Goal: Task Accomplishment & Management: Use online tool/utility

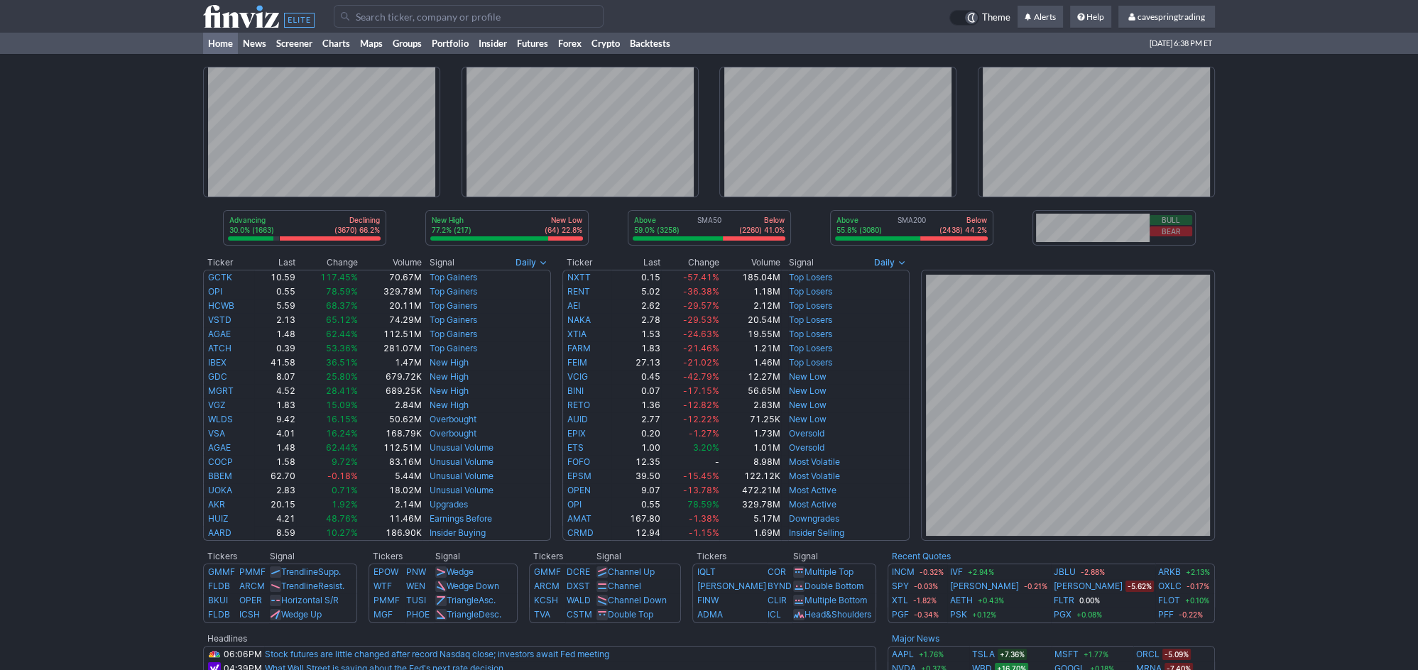
click at [434, 16] on input "Search" at bounding box center [469, 16] width 270 height 23
click at [294, 34] on link "Screener" at bounding box center [294, 43] width 46 height 21
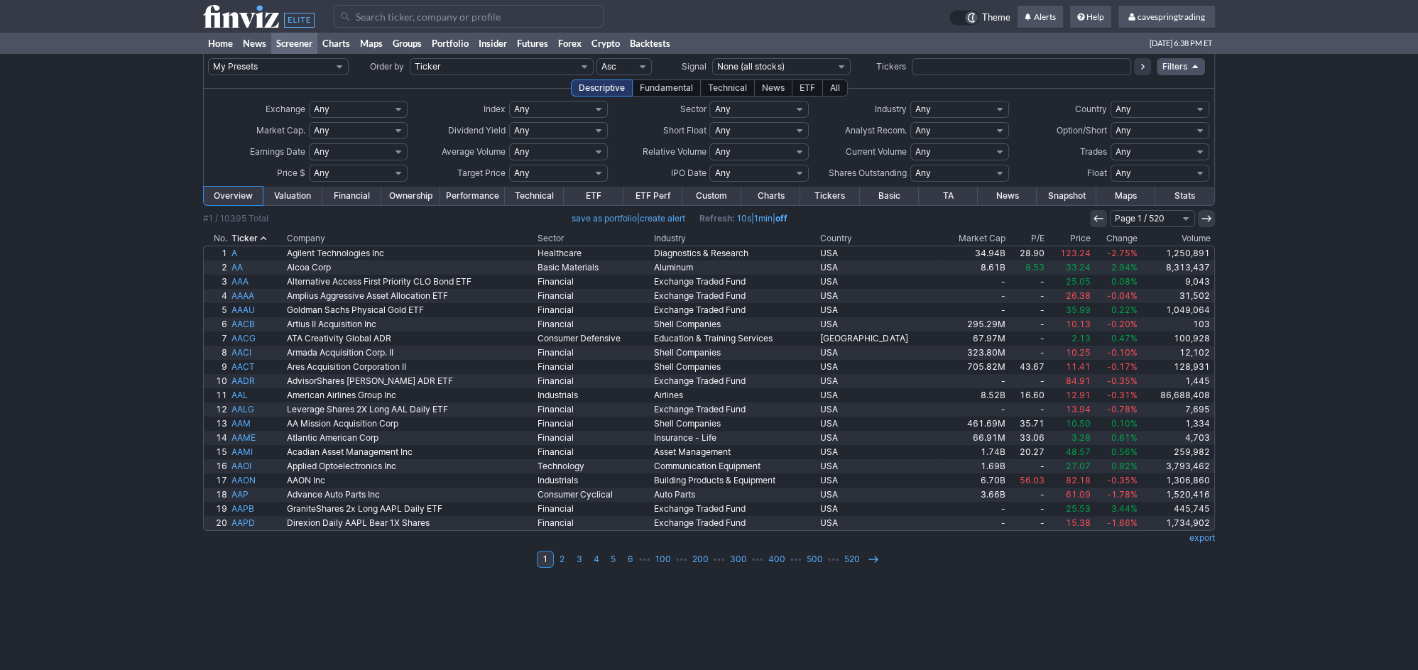
click at [1066, 71] on input "text" at bounding box center [1020, 66] width 219 height 17
paste input "CIG,[PERSON_NAME],MFG,RLX,BRFS,LU,CRON,DEFT,CLVT,TAK,VZLA,MUFG,SMFG,TU,NWG,EC,L…"
type input "CIG,SID,MFG,RLX,BRFS,LU,CRON,DEFT,CLVT,TAK,VZLA,MUFG,SMFG,TU,NWG,EC,LX,MLCO,INT…"
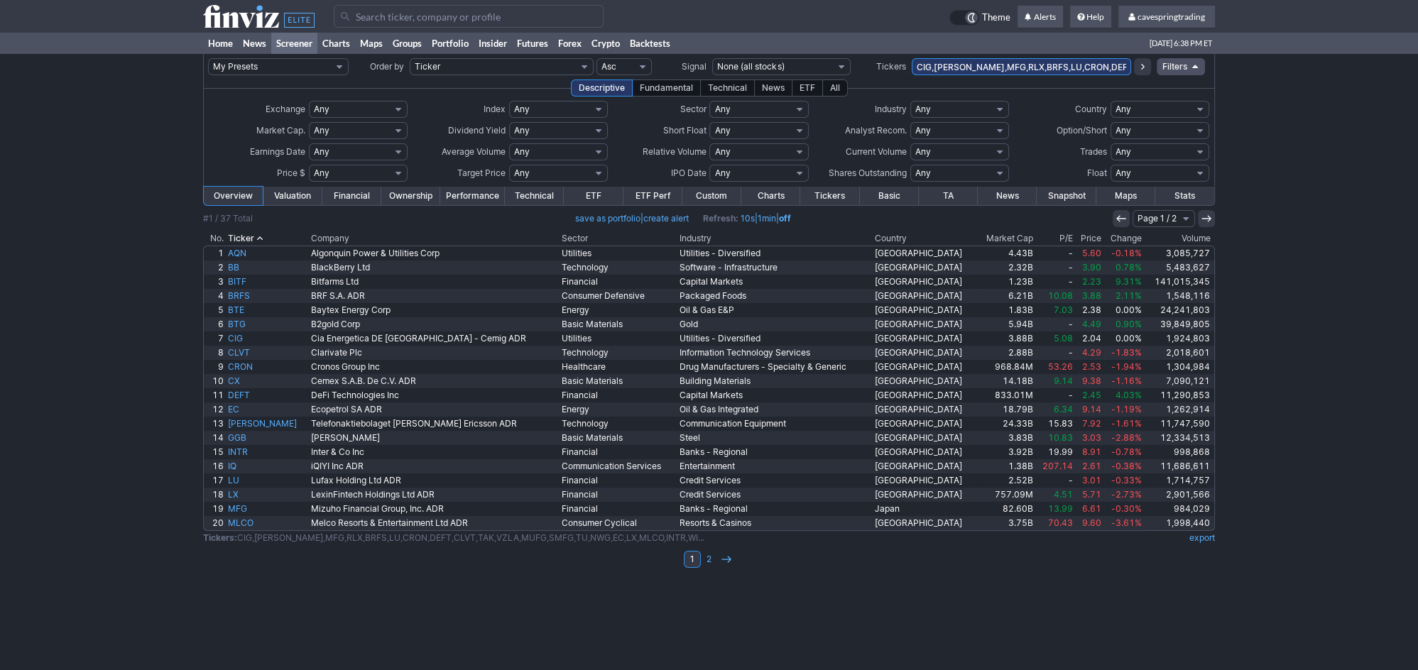
click at [541, 161] on td "K – K Any Under 50K Under 100K Under 500K Under 750K Under 1M Over 50K Over 100…" at bounding box center [558, 151] width 100 height 21
click at [509, 143] on select "Any Under 50K Under 100K Under 500K Under 750K Under 1M Over 50K Over 100K Over…" at bounding box center [558, 151] width 99 height 17
click option "Custom" at bounding box center [0, 0] width 0 height 0
click at [523, 142] on td "K – K Any Under 50K Under 100K Under 500K Under 750K Under 1M Over 50K Over 100…" at bounding box center [558, 151] width 100 height 21
click at [522, 146] on input "text" at bounding box center [523, 151] width 28 height 17
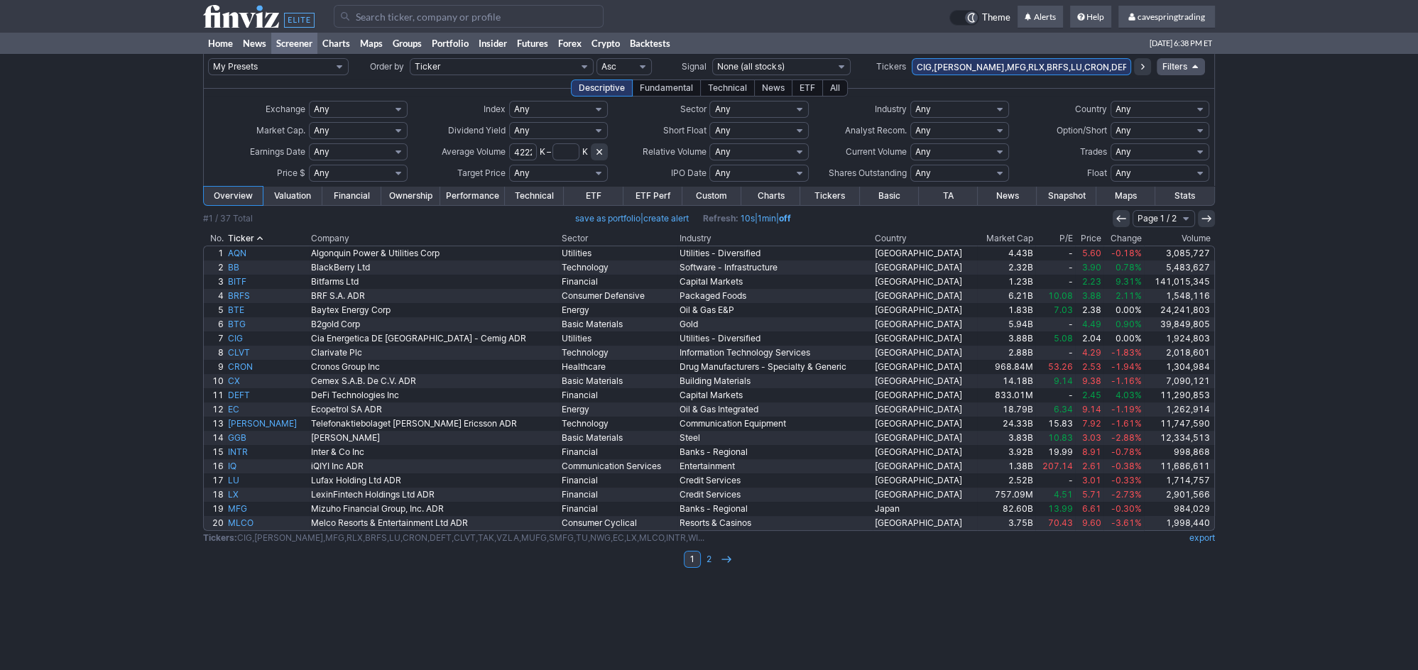
scroll to position [0, 3]
type input "4222"
click at [309, 165] on select "Any Under $1 Under $2 Under $3 Under $4 Under $5 Under $7 Under $10 Under $15 U…" at bounding box center [358, 173] width 99 height 17
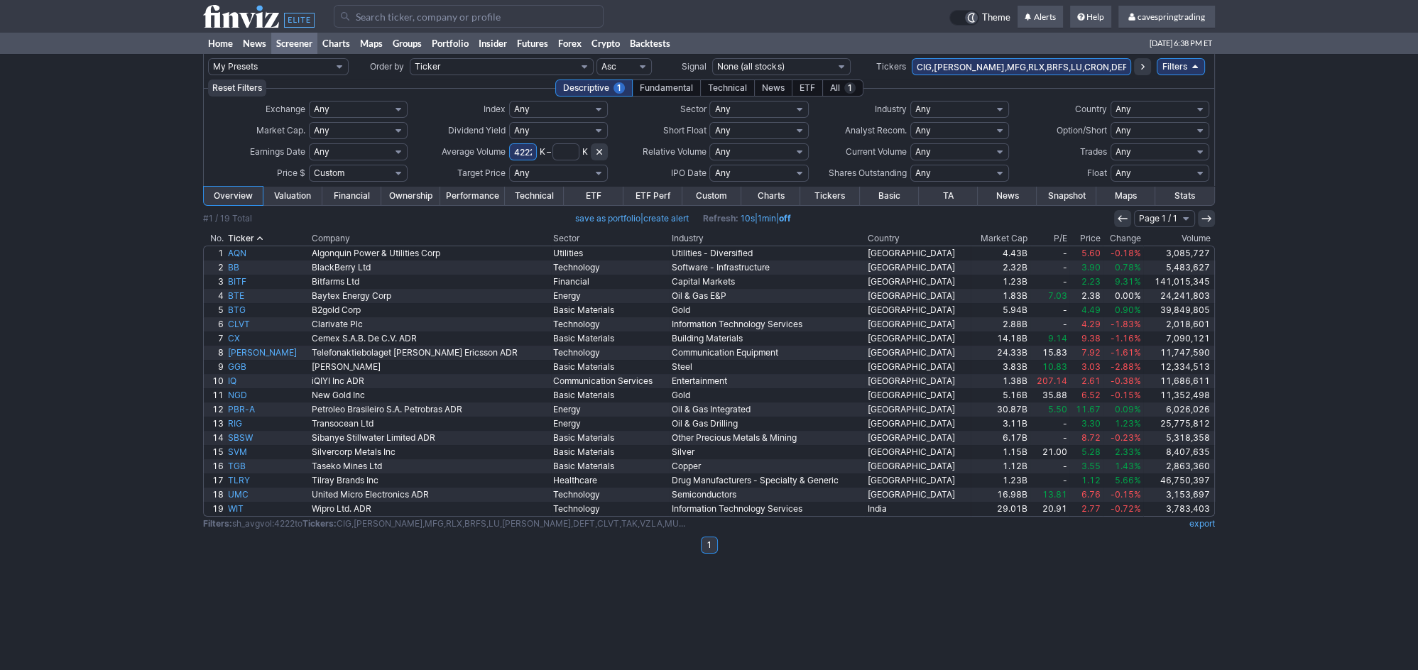
click option "Custom" at bounding box center [0, 0] width 0 height 0
click at [322, 173] on input "text" at bounding box center [325, 173] width 33 height 17
type input "8.5"
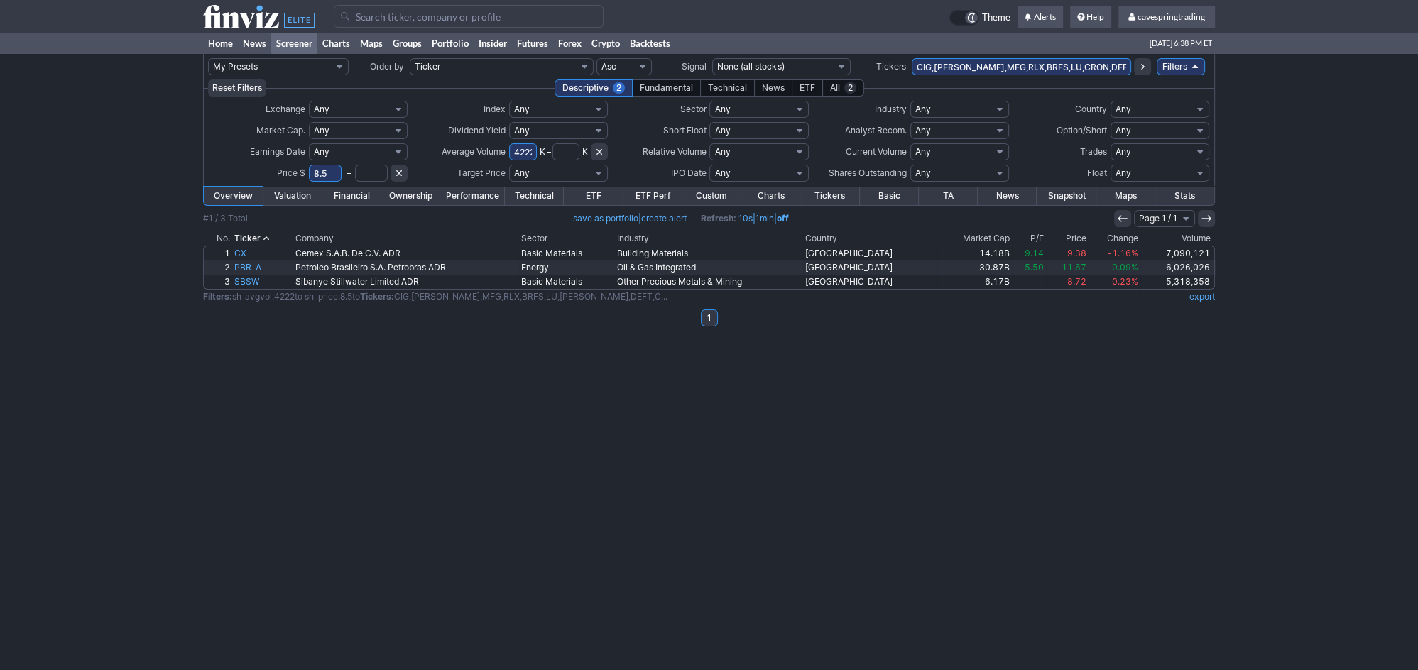
drag, startPoint x: 427, startPoint y: 186, endPoint x: 439, endPoint y: 186, distance: 12.1
click at [430, 186] on div "Exchange Any AMEX CBOE NASDAQ NYSE Custom Index" at bounding box center [709, 141] width 1012 height 89
click at [460, 189] on link "Performance" at bounding box center [472, 196] width 65 height 18
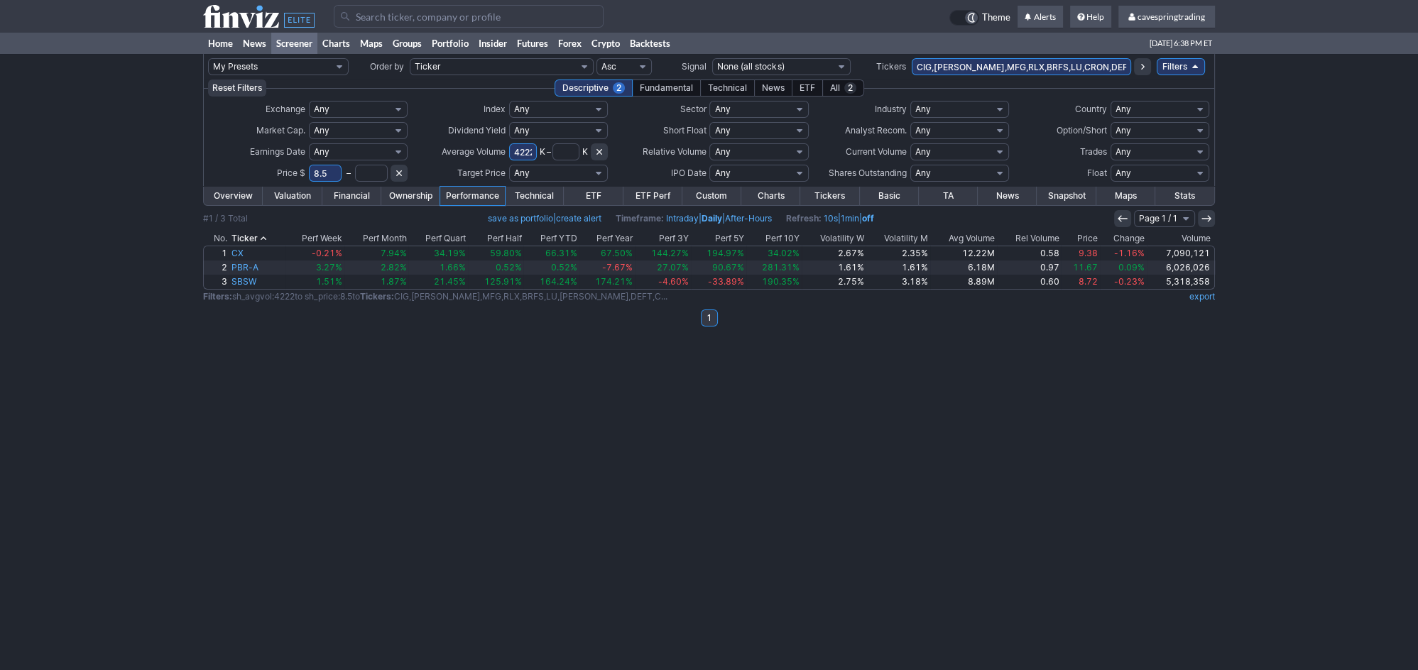
click at [287, 473] on div "My Presets -Save Screen -Edit Screens s: RATIO USE s: RATIO s: stock screen s: …" at bounding box center [709, 362] width 1418 height 616
